Goal: Information Seeking & Learning: Learn about a topic

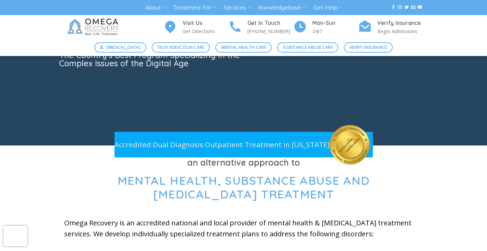
scroll to position [129, 0]
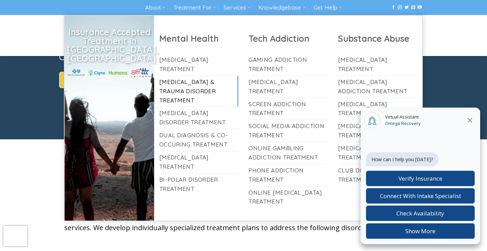
click at [187, 80] on link "[MEDICAL_DATA] & Trauma Disorder Treatment" at bounding box center [198, 91] width 79 height 31
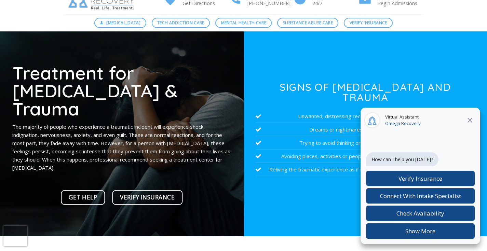
scroll to position [39, 0]
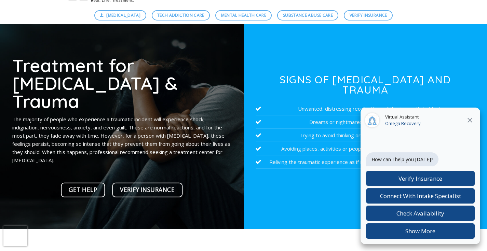
click at [472, 121] on icon at bounding box center [470, 120] width 8 height 8
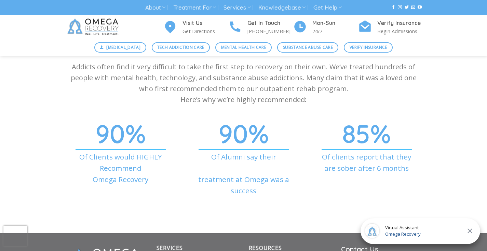
scroll to position [2389, 0]
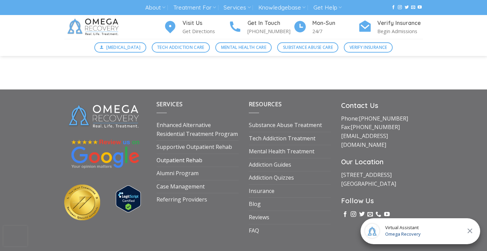
click at [193, 154] on link "Outpatient Rehab" at bounding box center [180, 160] width 46 height 13
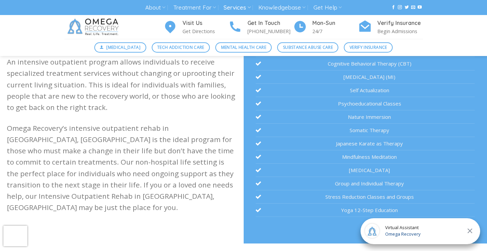
scroll to position [213, 0]
click at [238, 49] on span "Mental Health Care" at bounding box center [243, 47] width 45 height 6
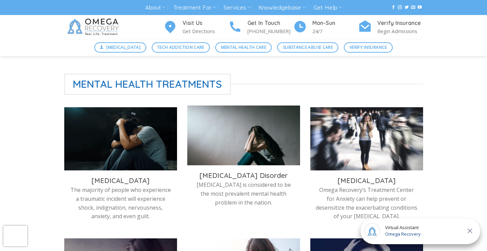
scroll to position [190, 0]
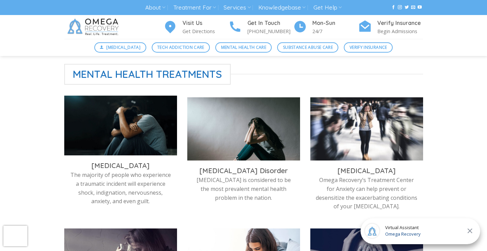
click at [129, 133] on img at bounding box center [120, 127] width 113 height 63
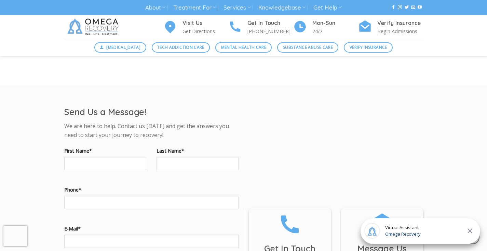
scroll to position [504, 0]
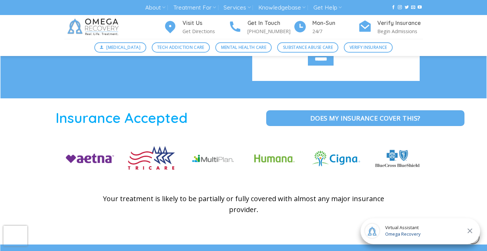
scroll to position [939, 0]
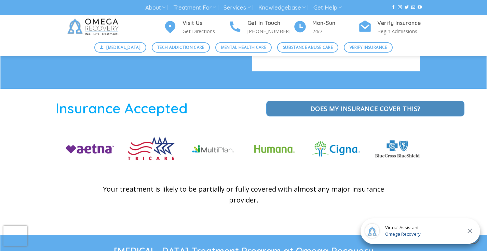
click at [366, 106] on span "Does my Insurance cover this?" at bounding box center [365, 109] width 110 height 10
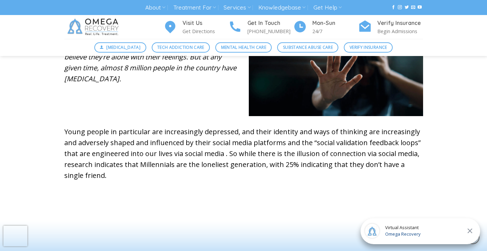
scroll to position [332, 0]
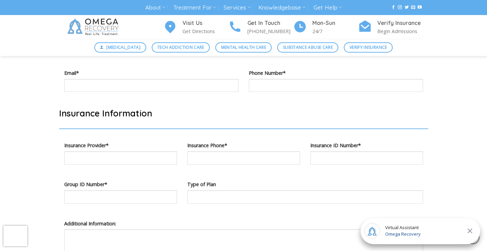
scroll to position [694, 0]
